Goal: Information Seeking & Learning: Learn about a topic

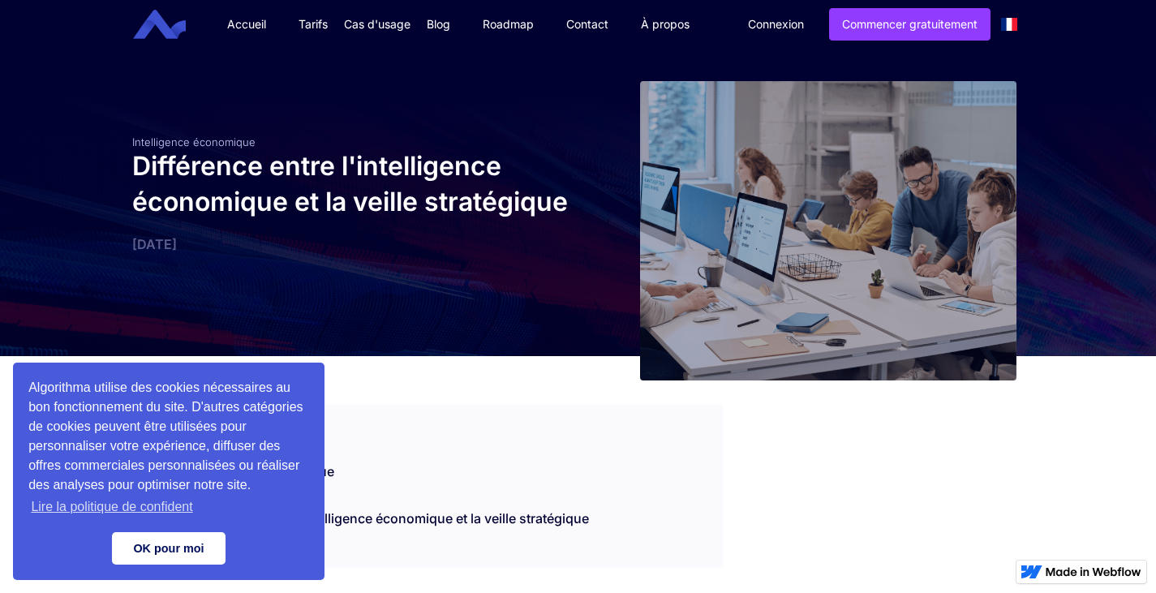
click at [165, 547] on link "OK pour moi" at bounding box center [169, 548] width 114 height 32
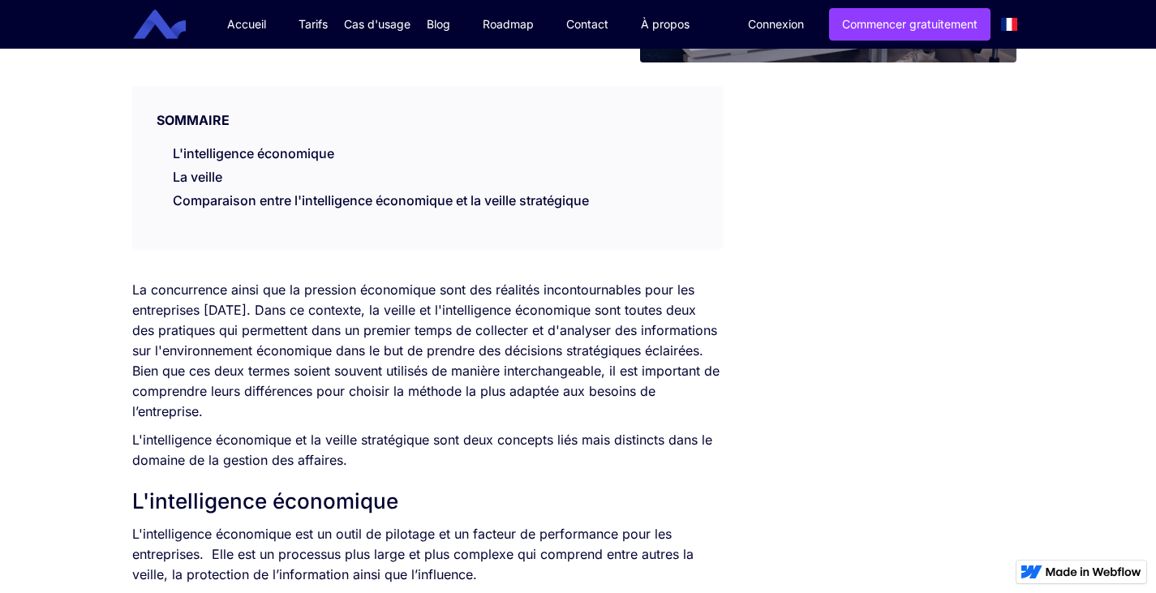
scroll to position [487, 0]
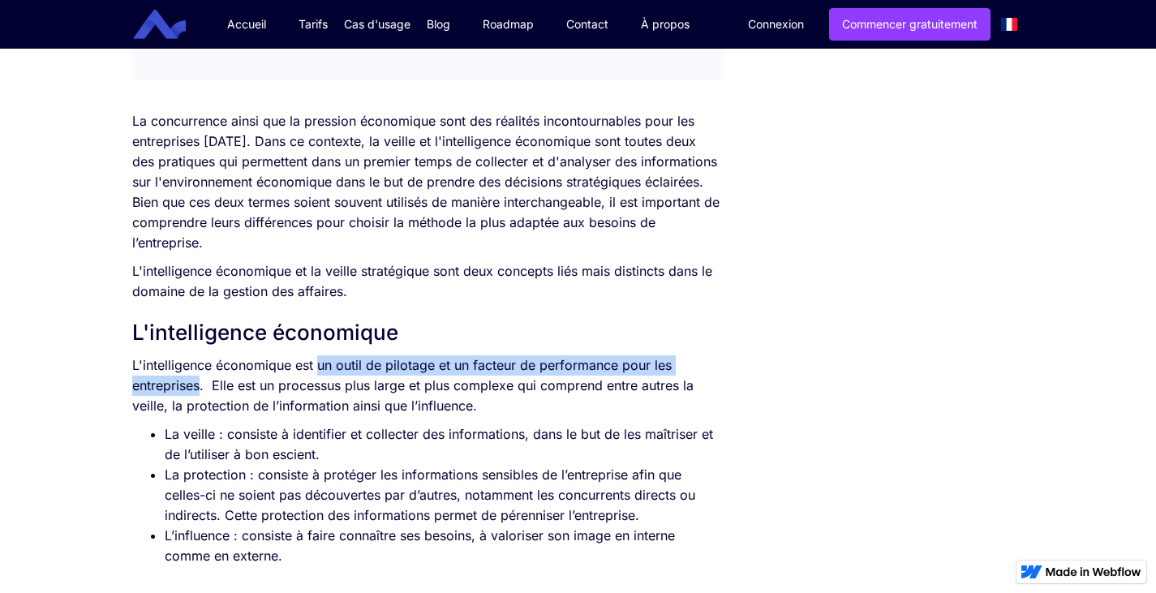
drag, startPoint x: 319, startPoint y: 363, endPoint x: 202, endPoint y: 389, distance: 119.5
click at [202, 389] on p "L'intelligence économique est un outil de pilotage et un facteur de performance…" at bounding box center [427, 385] width 590 height 61
copy p "un outil de pilotage et un facteur de performance pour les entreprises"
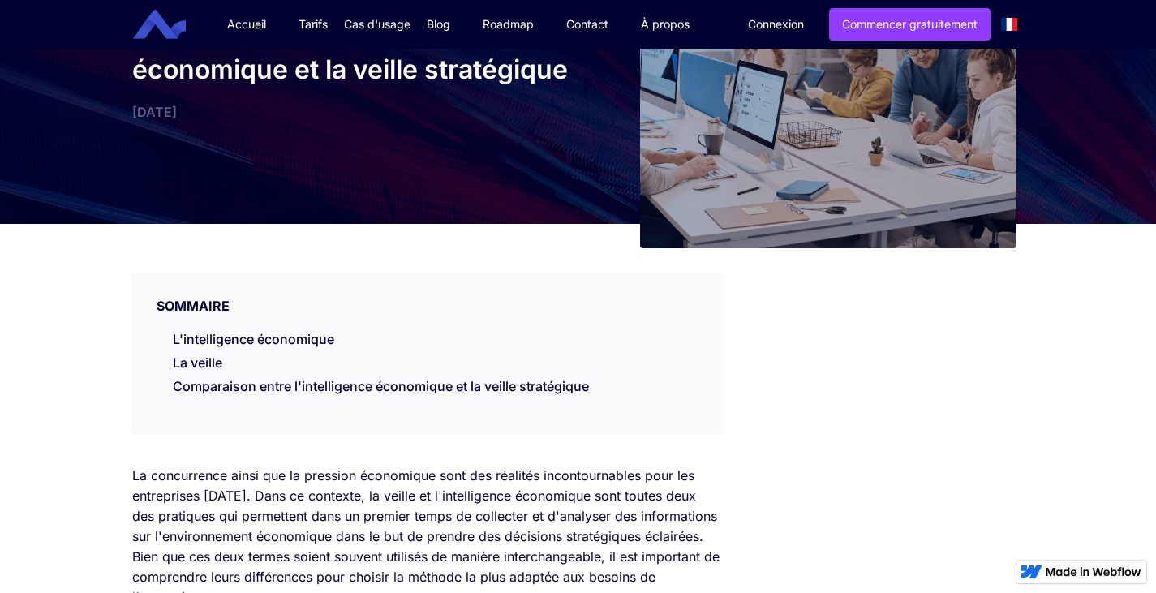
scroll to position [0, 0]
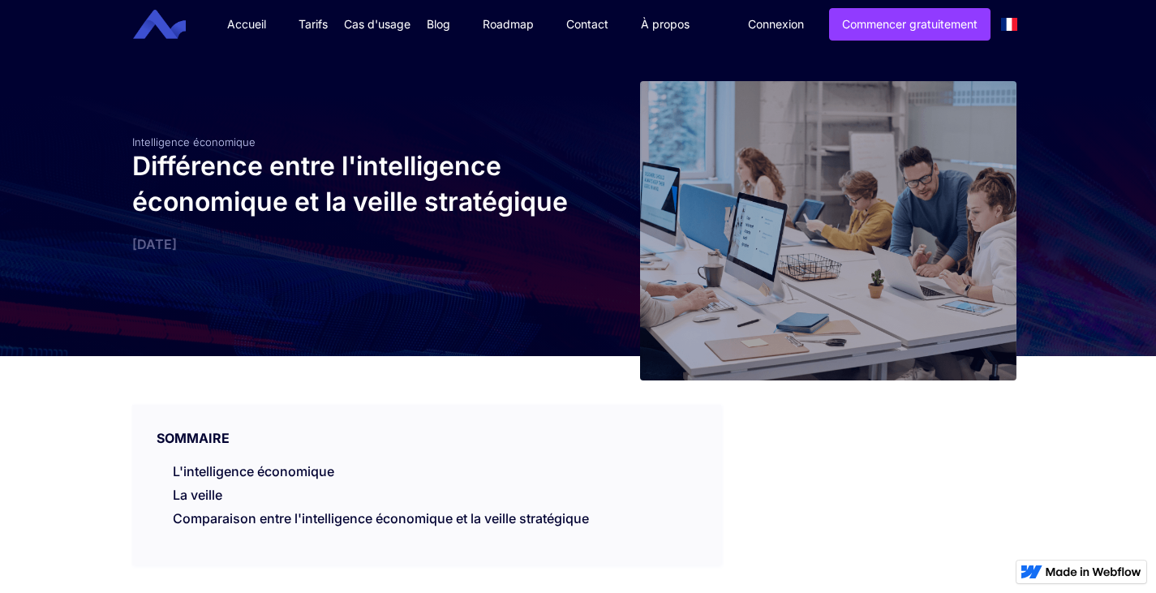
click at [238, 24] on link "Accueil" at bounding box center [246, 24] width 71 height 49
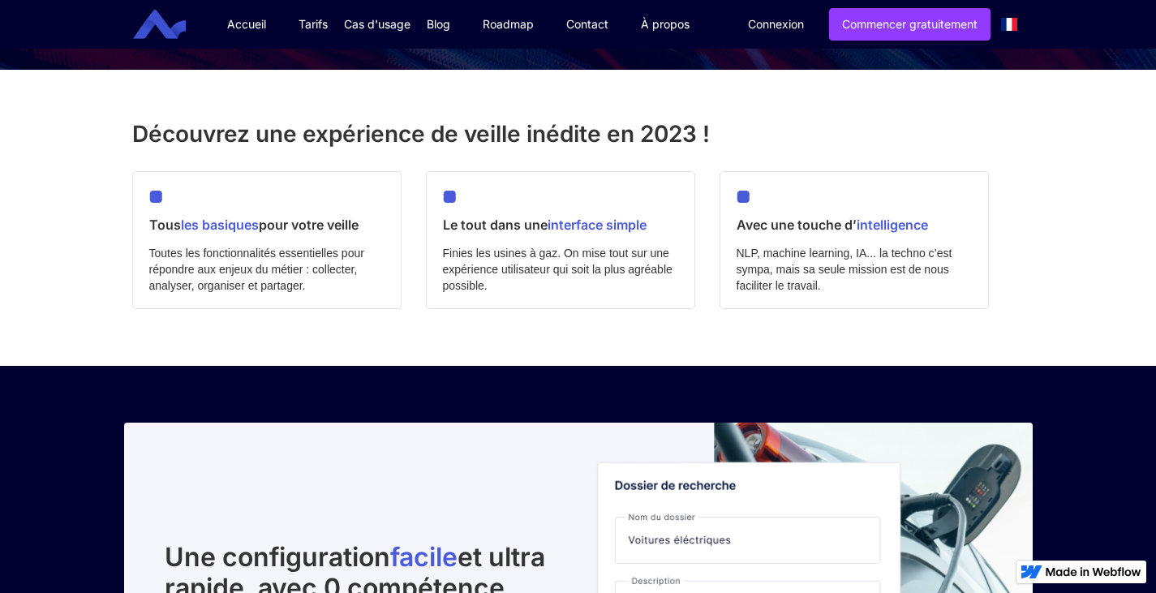
scroll to position [406, 0]
